Goal: Check status: Check status

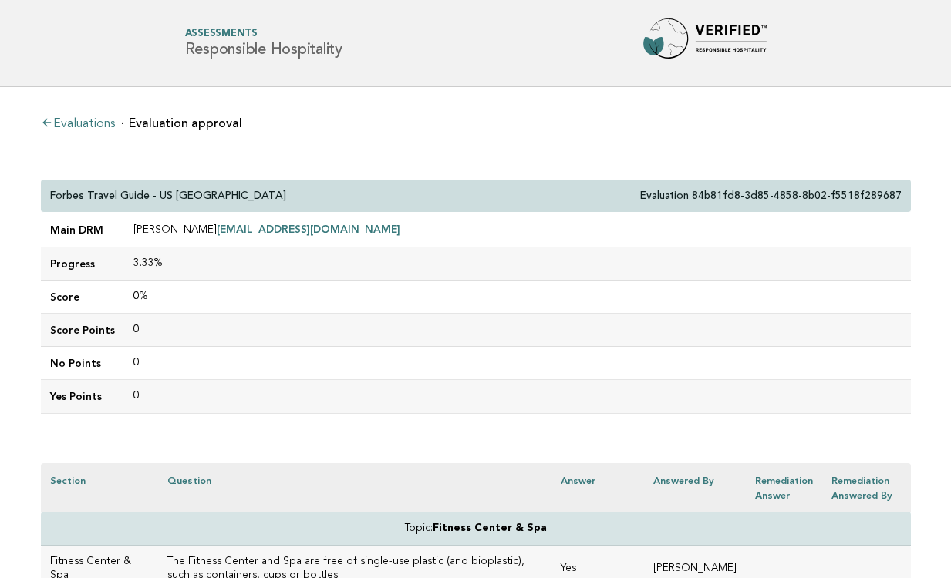
click at [90, 120] on link "Evaluations" at bounding box center [78, 124] width 74 height 12
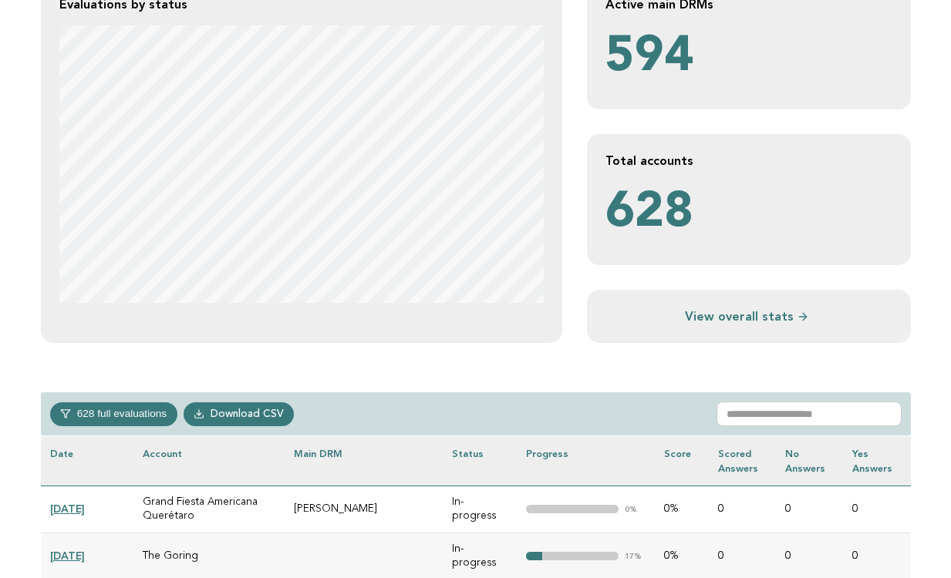
scroll to position [348, 0]
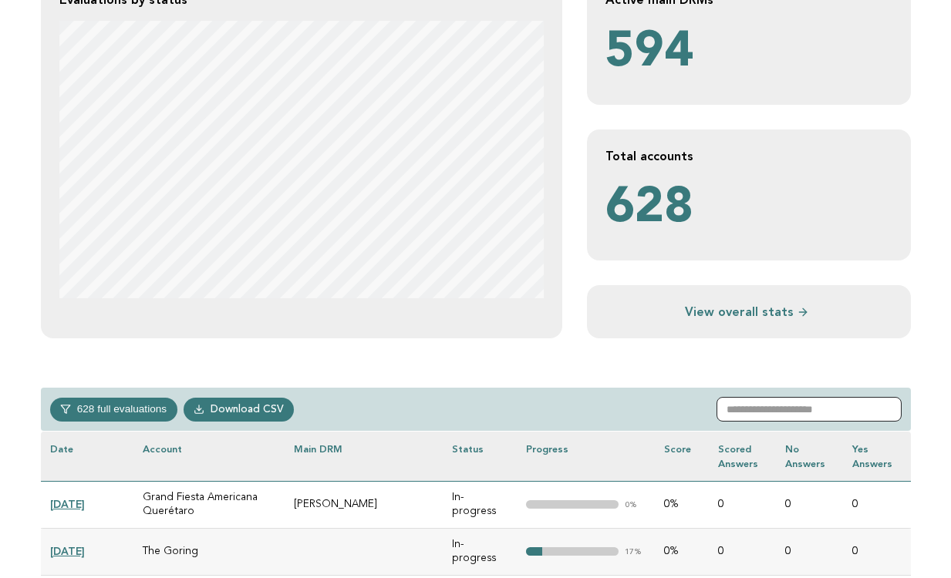
click at [787, 413] on input "text" at bounding box center [808, 409] width 185 height 25
paste input "**********"
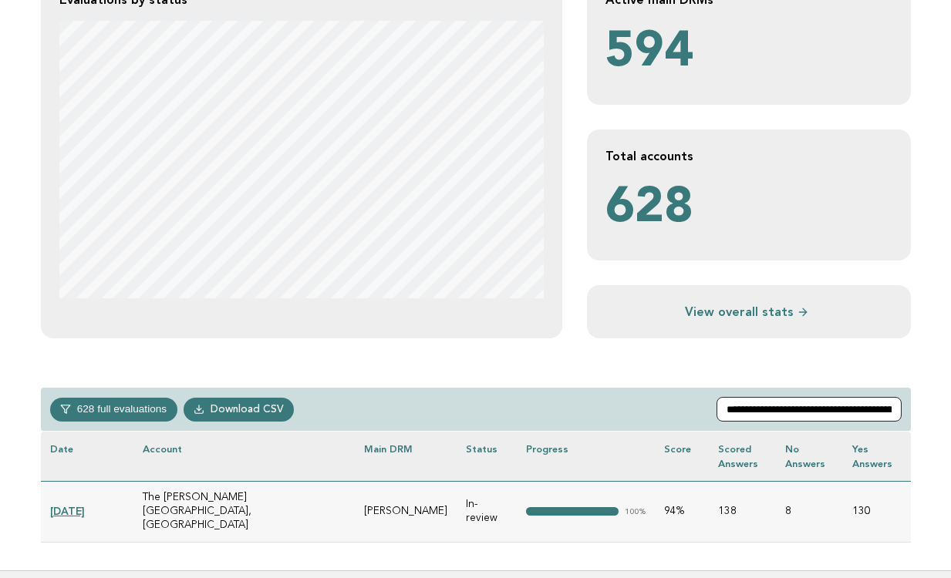
type input "**********"
click at [83, 505] on link "2025-08-26" at bounding box center [67, 511] width 35 height 12
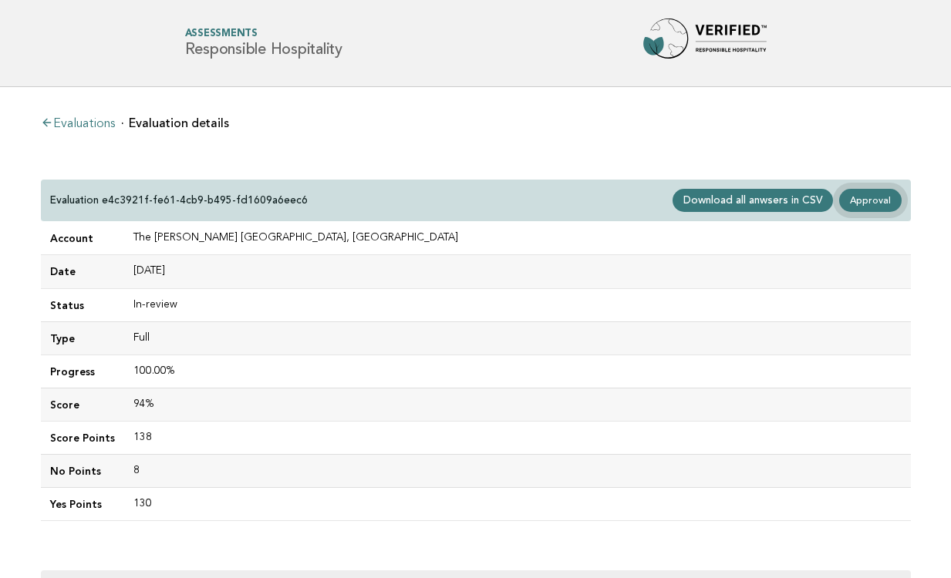
click at [875, 201] on link "Approval" at bounding box center [870, 200] width 62 height 23
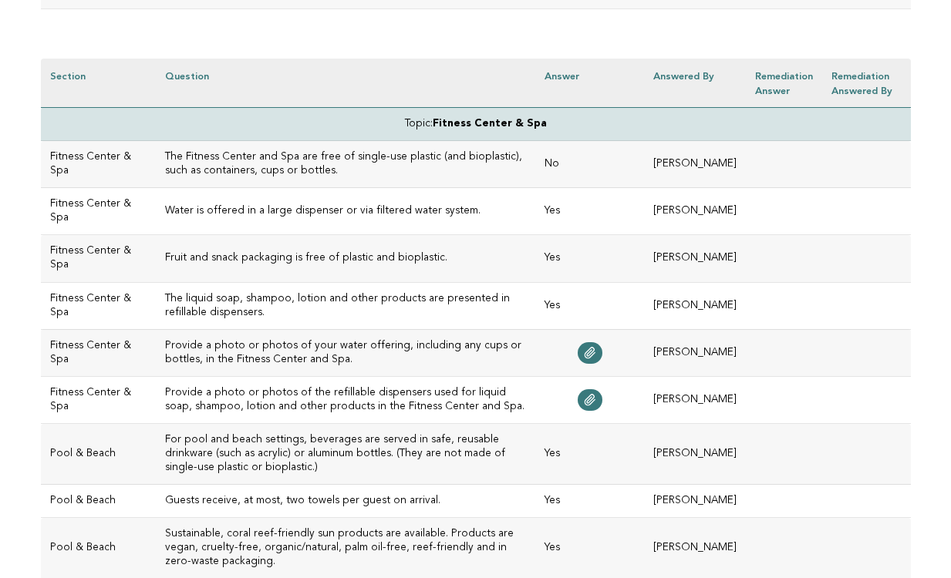
scroll to position [406, 0]
click at [584, 349] on icon at bounding box center [589, 352] width 10 height 11
click at [584, 401] on icon at bounding box center [590, 399] width 12 height 12
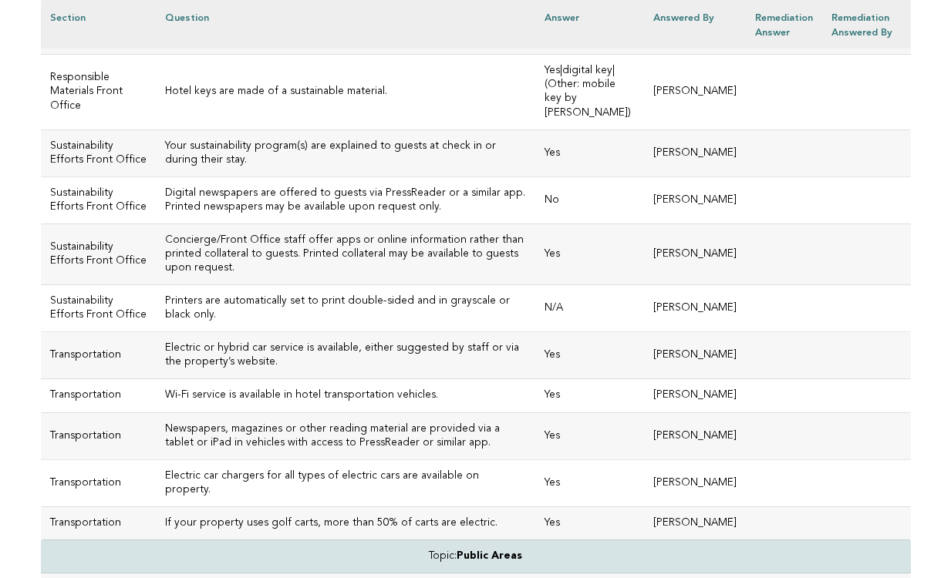
scroll to position [3599, 0]
